Goal: Task Accomplishment & Management: Manage account settings

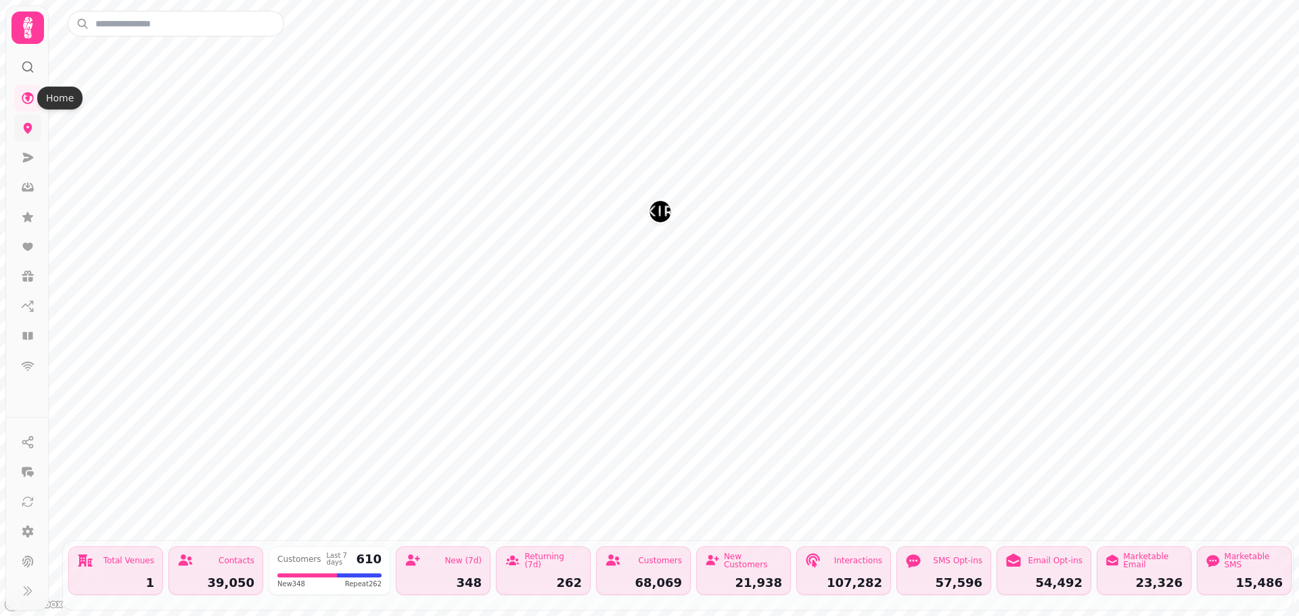
click at [21, 130] on icon at bounding box center [28, 128] width 14 height 14
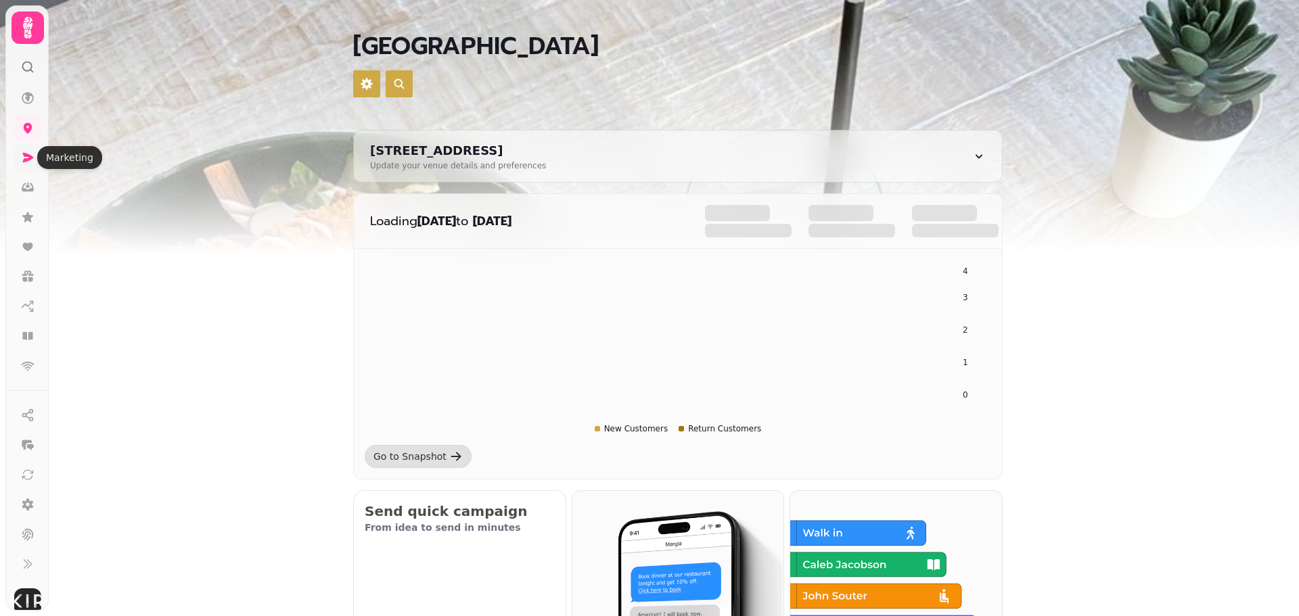
click at [25, 152] on icon at bounding box center [28, 158] width 14 height 14
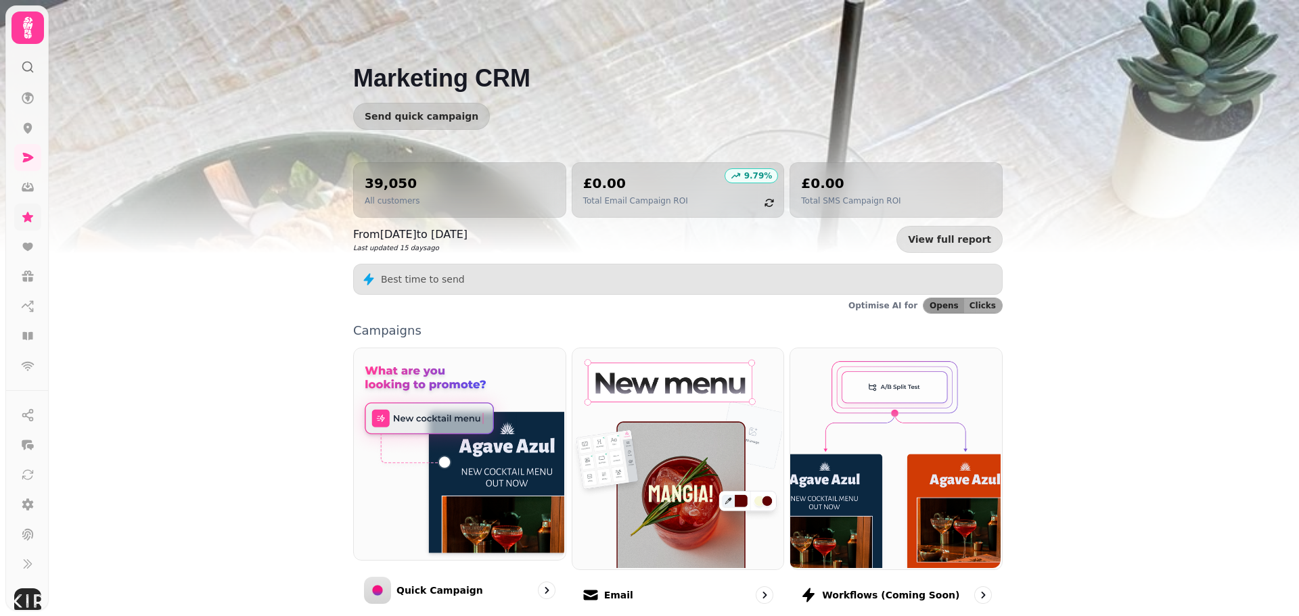
click at [24, 210] on link at bounding box center [27, 217] width 27 height 27
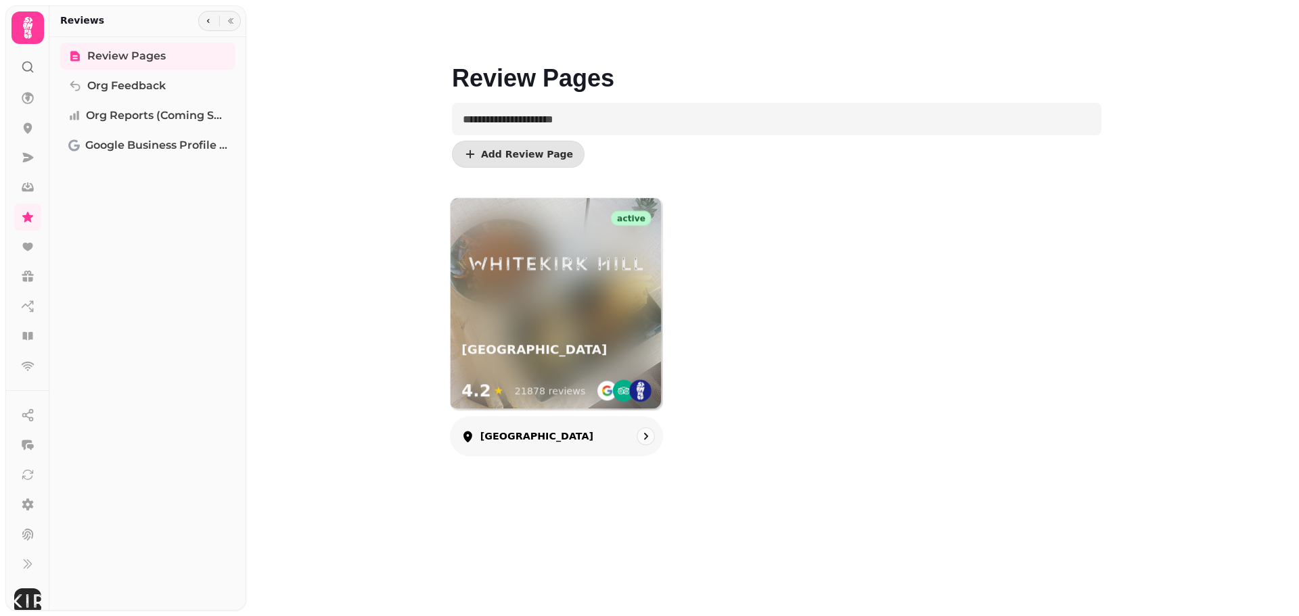
click at [578, 319] on div "active Whitekirk Hill 4.2 ★ 21878 reviews" at bounding box center [556, 304] width 212 height 212
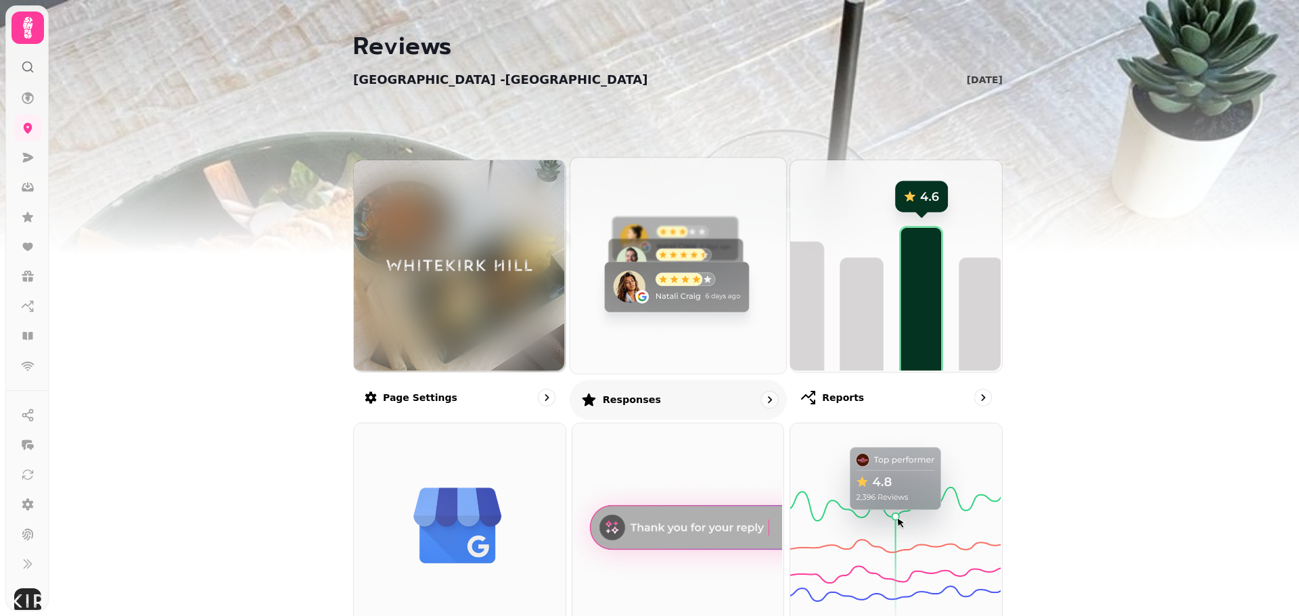
click at [710, 270] on img at bounding box center [676, 264] width 216 height 216
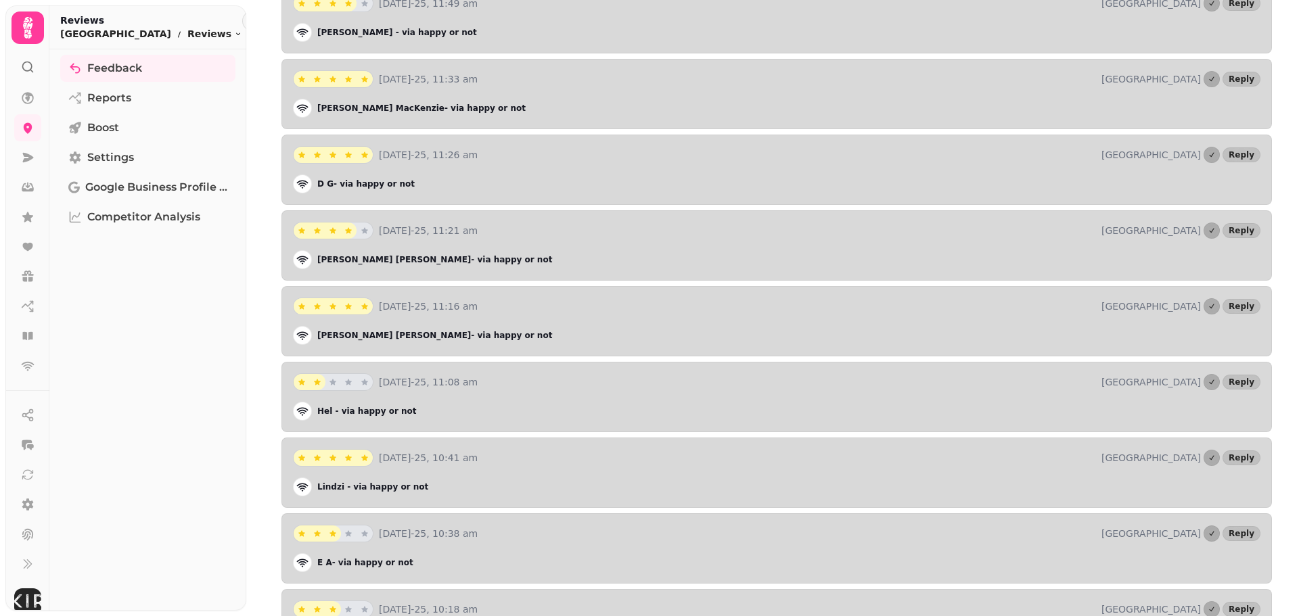
scroll to position [3141, 0]
